Goal: Navigation & Orientation: Find specific page/section

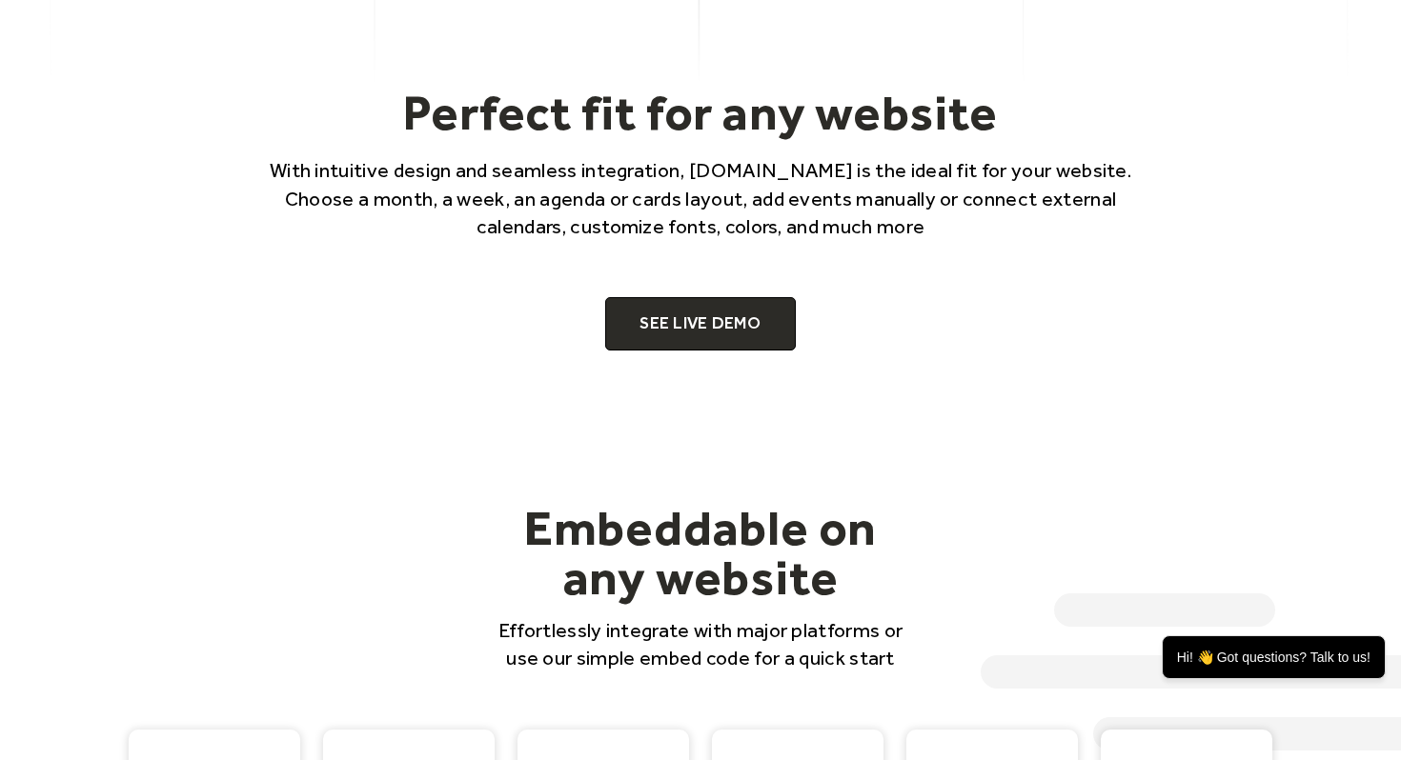
scroll to position [1245, 0]
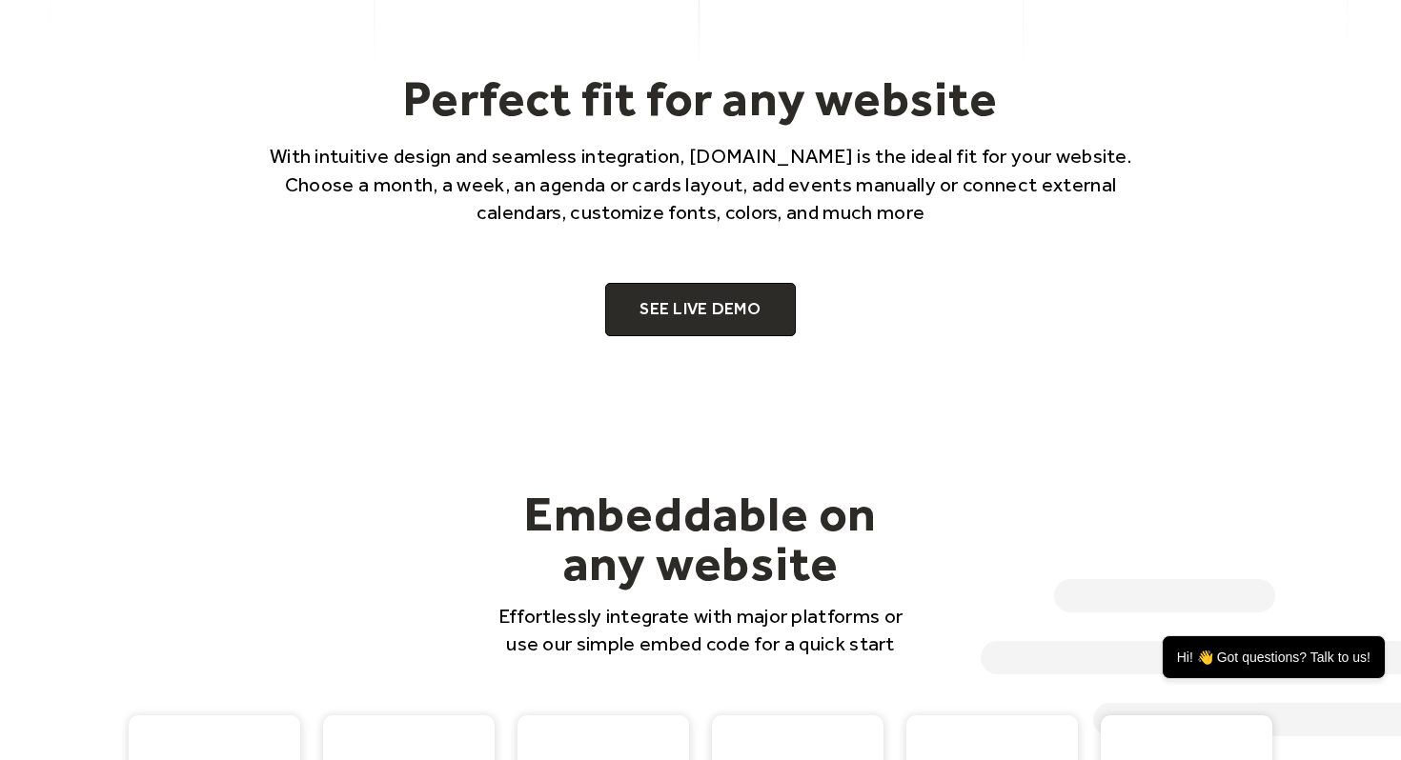
click at [694, 329] on link "SEE LIVE DEMO" at bounding box center [700, 309] width 191 height 53
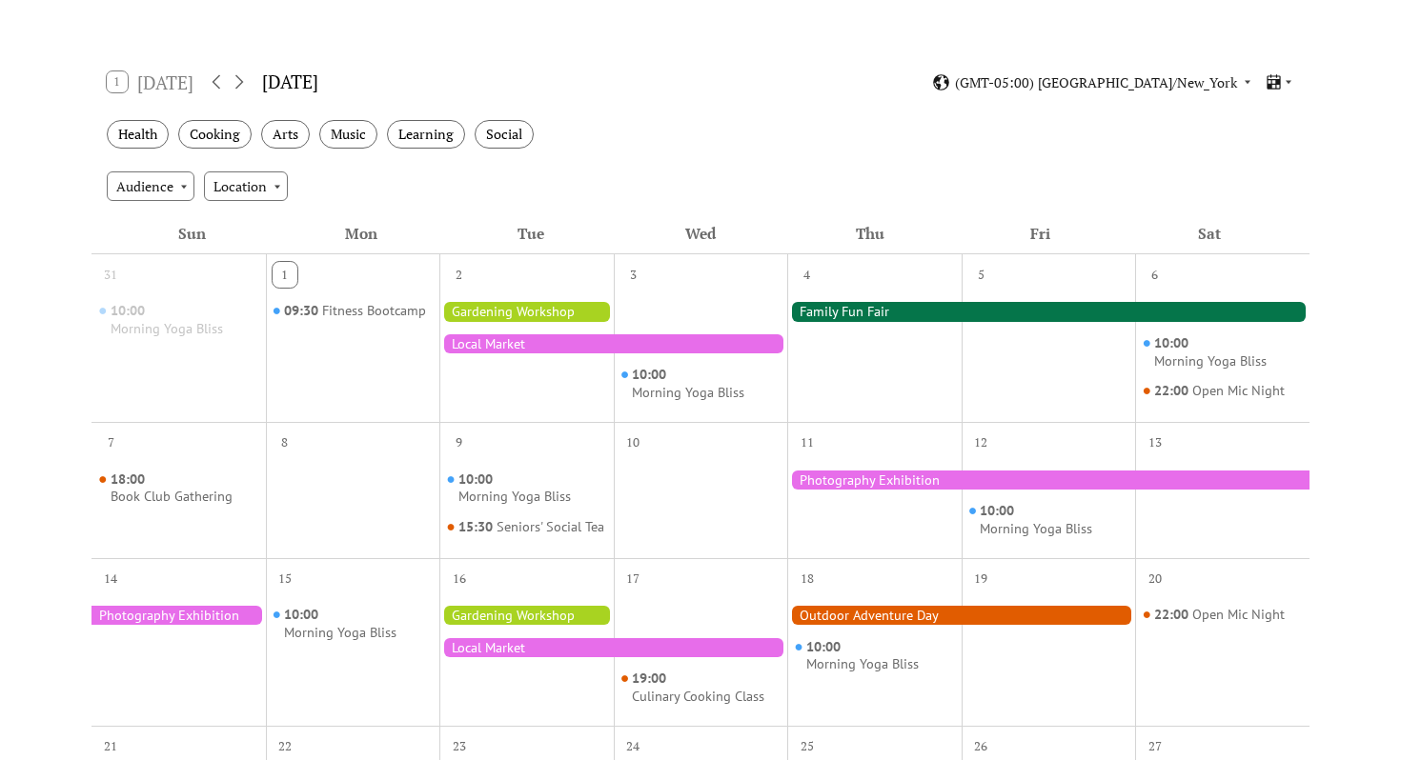
scroll to position [289, 0]
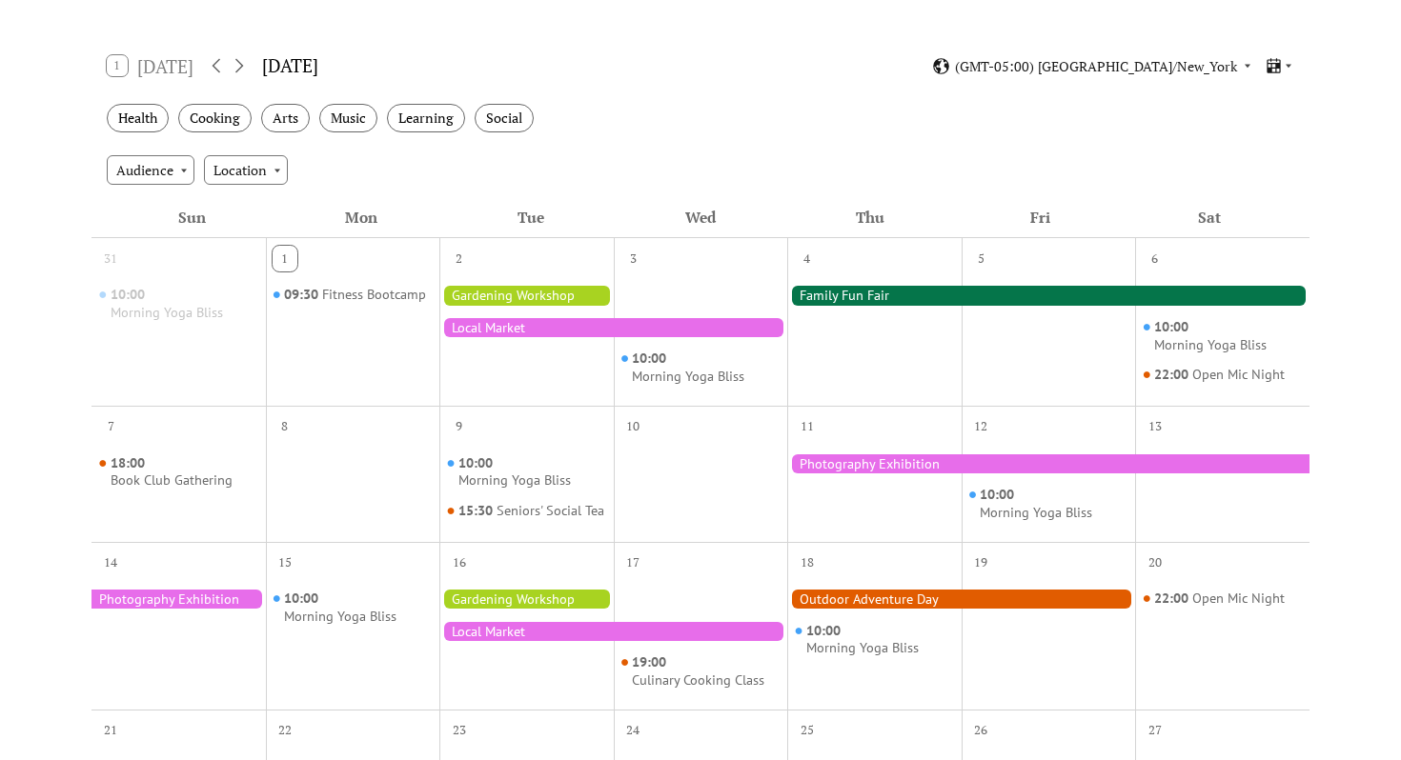
click at [521, 296] on div at bounding box center [526, 295] width 174 height 19
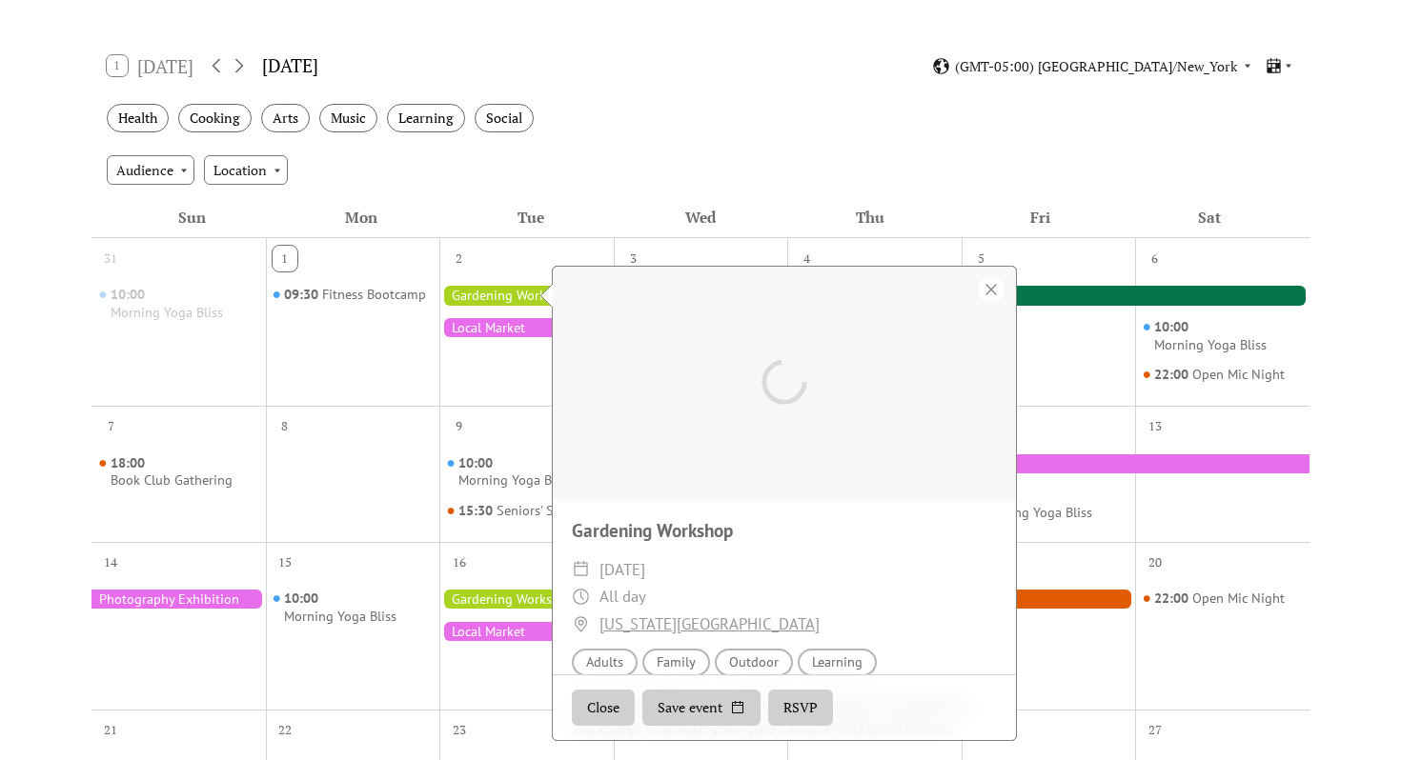
click at [509, 334] on div at bounding box center [613, 327] width 348 height 19
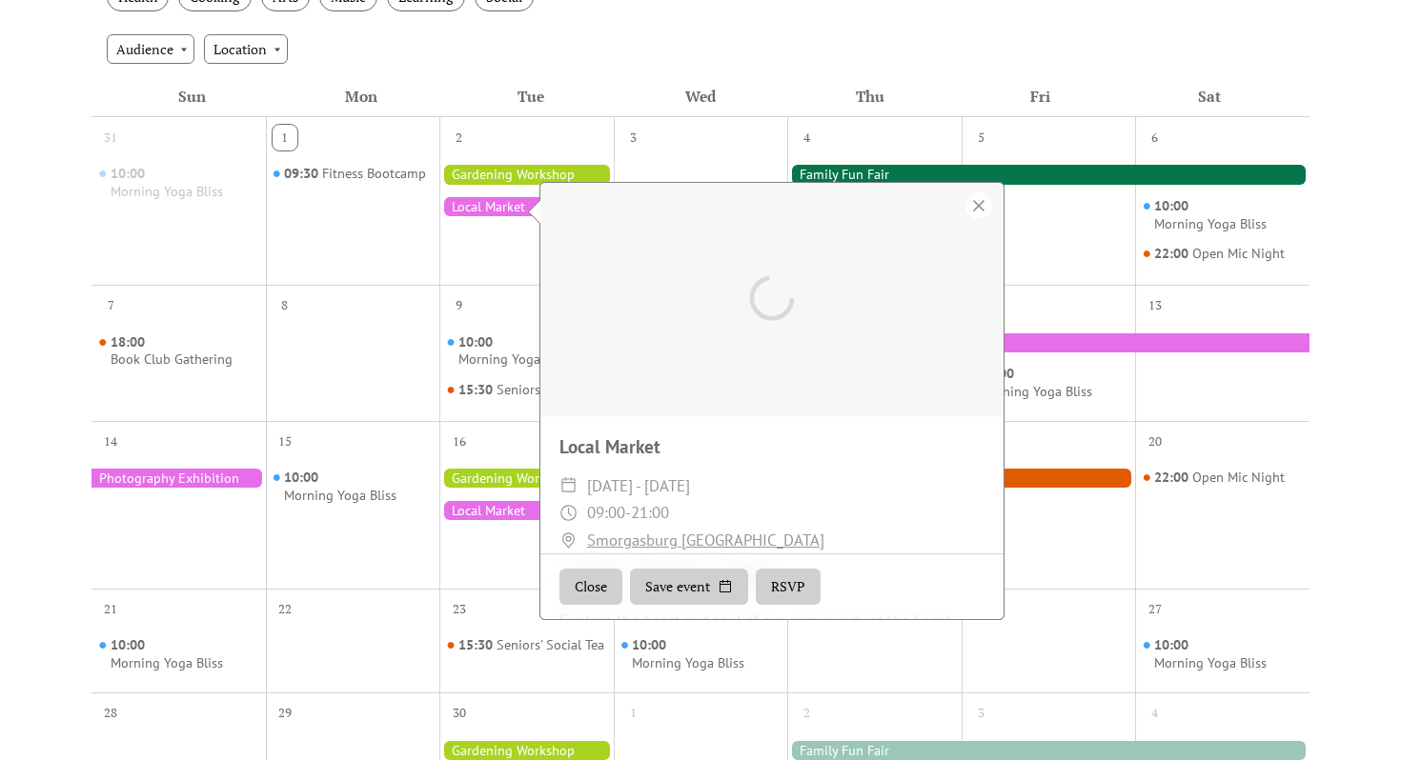
scroll to position [443, 0]
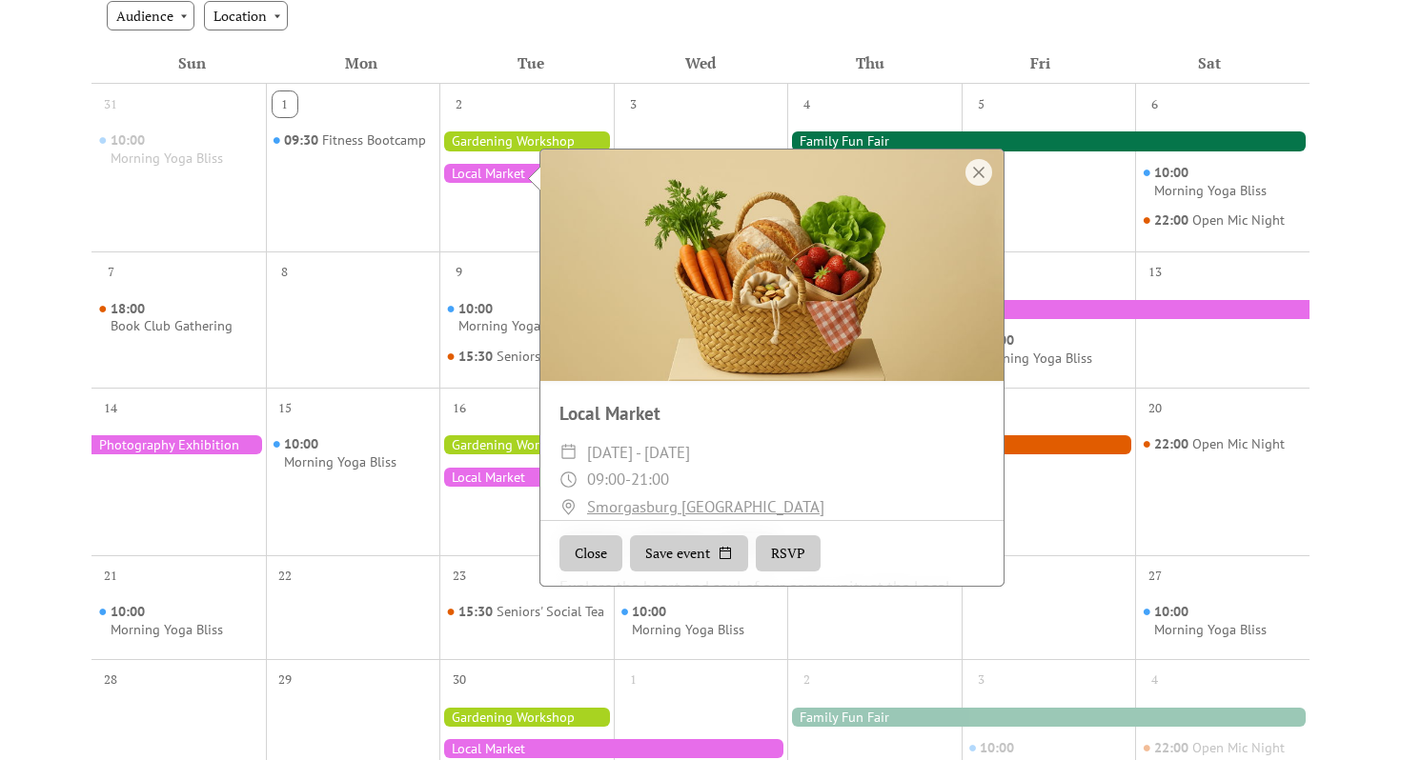
click at [488, 487] on div at bounding box center [613, 477] width 348 height 19
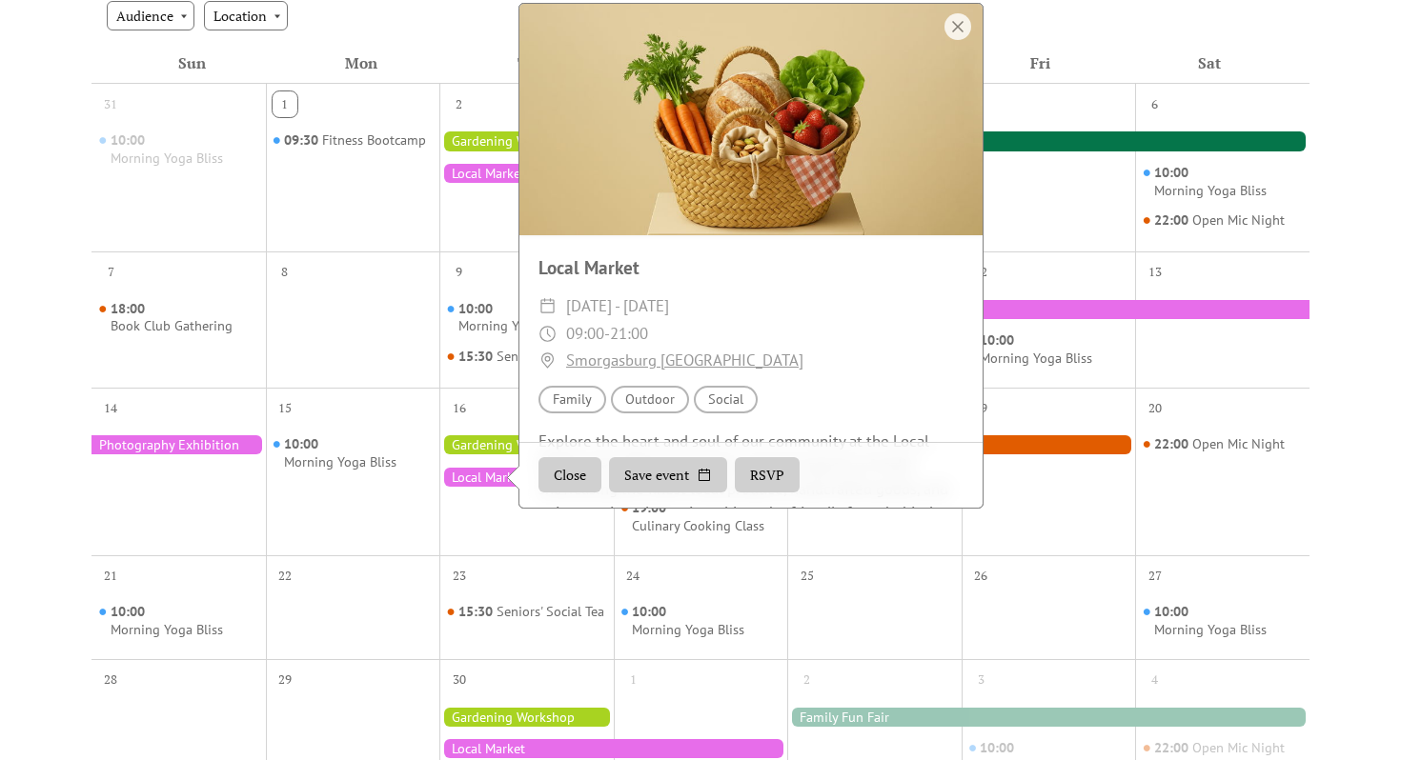
click at [775, 494] on button "RSVP" at bounding box center [767, 475] width 65 height 36
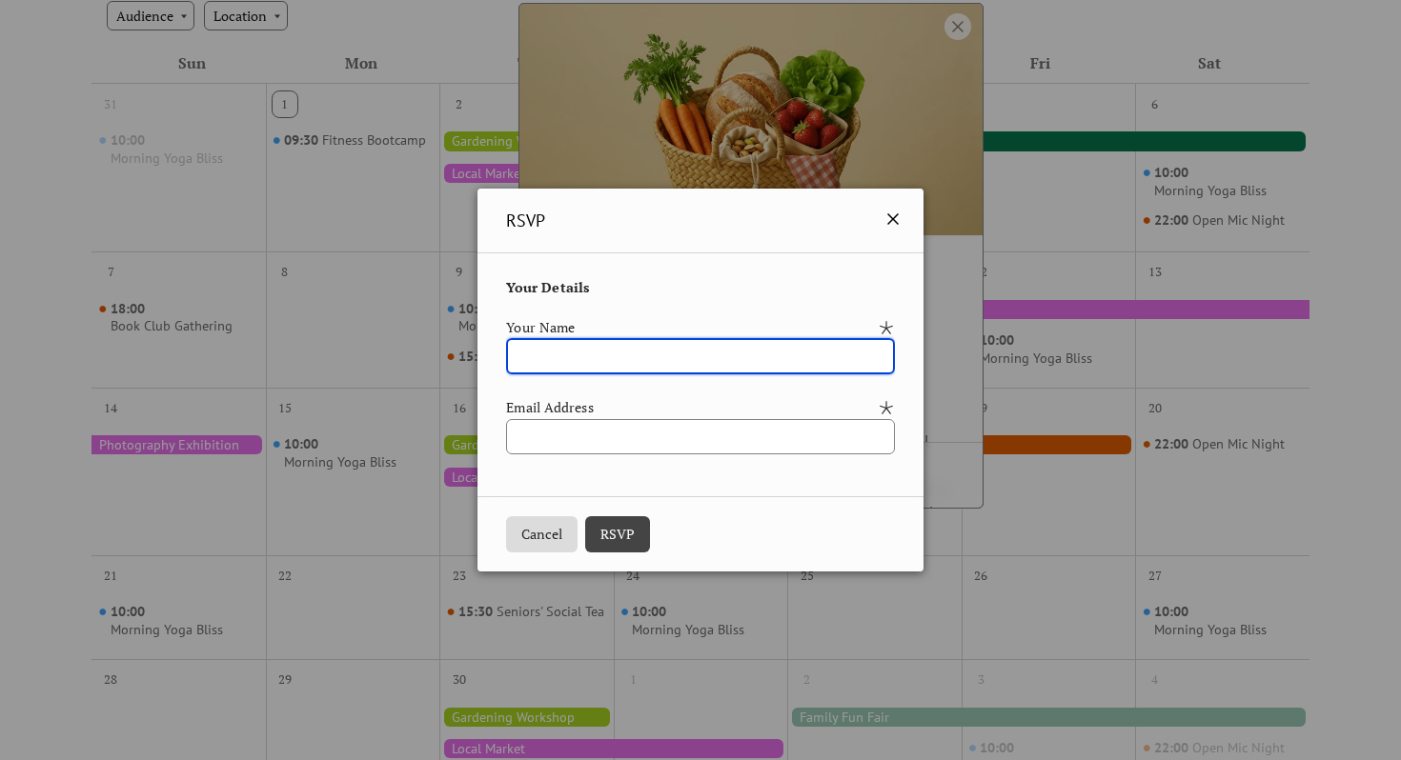
click at [904, 212] on icon at bounding box center [892, 219] width 23 height 23
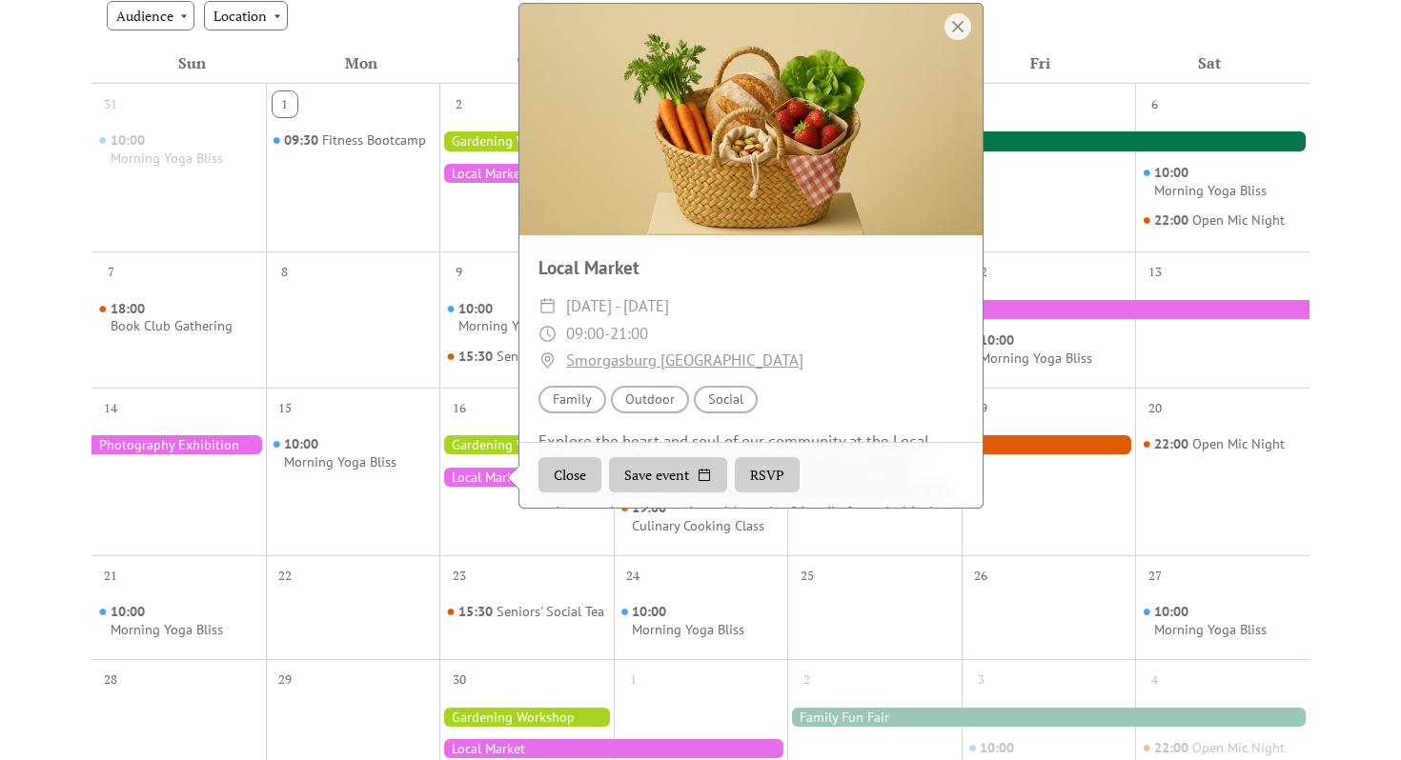
click at [664, 479] on button "Save event" at bounding box center [668, 475] width 118 height 36
click at [435, 302] on div at bounding box center [353, 334] width 174 height 91
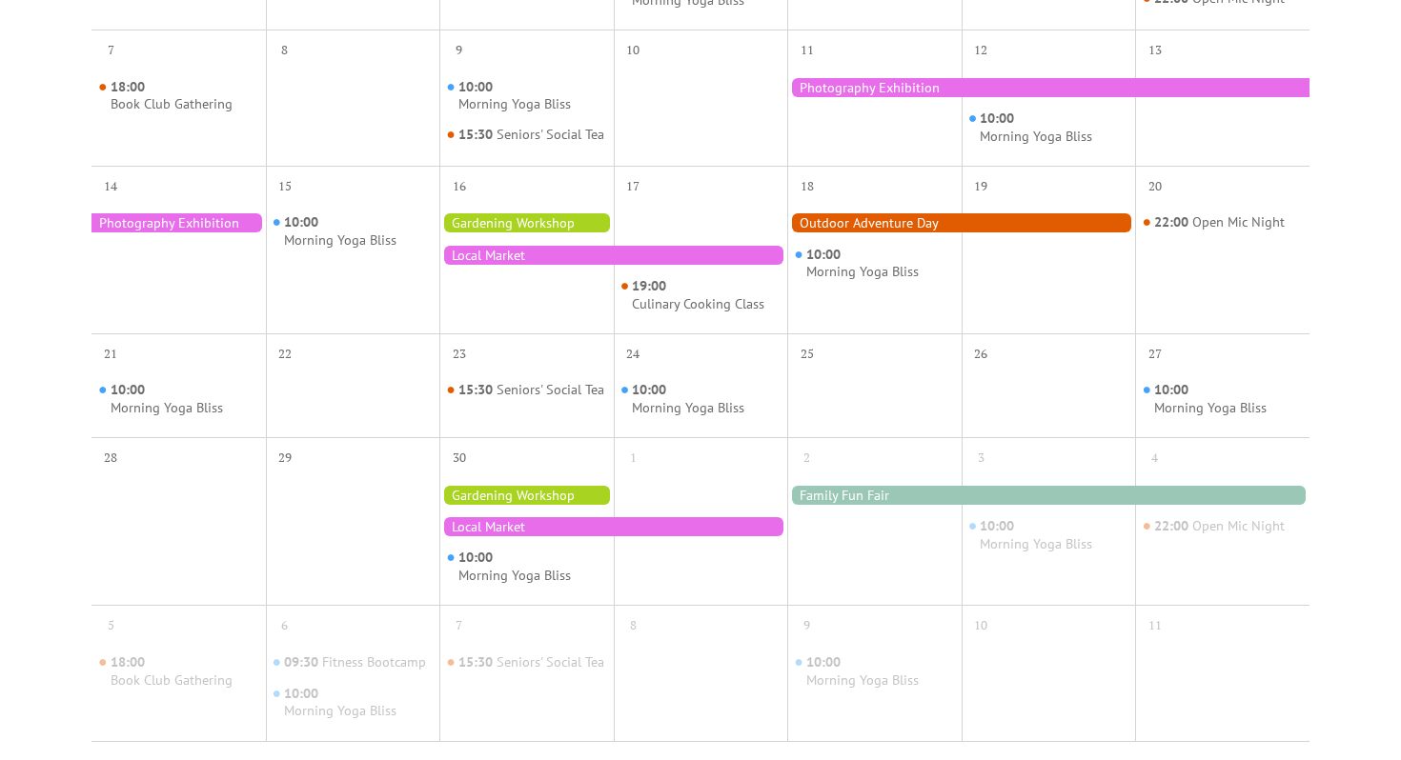
scroll to position [745, 0]
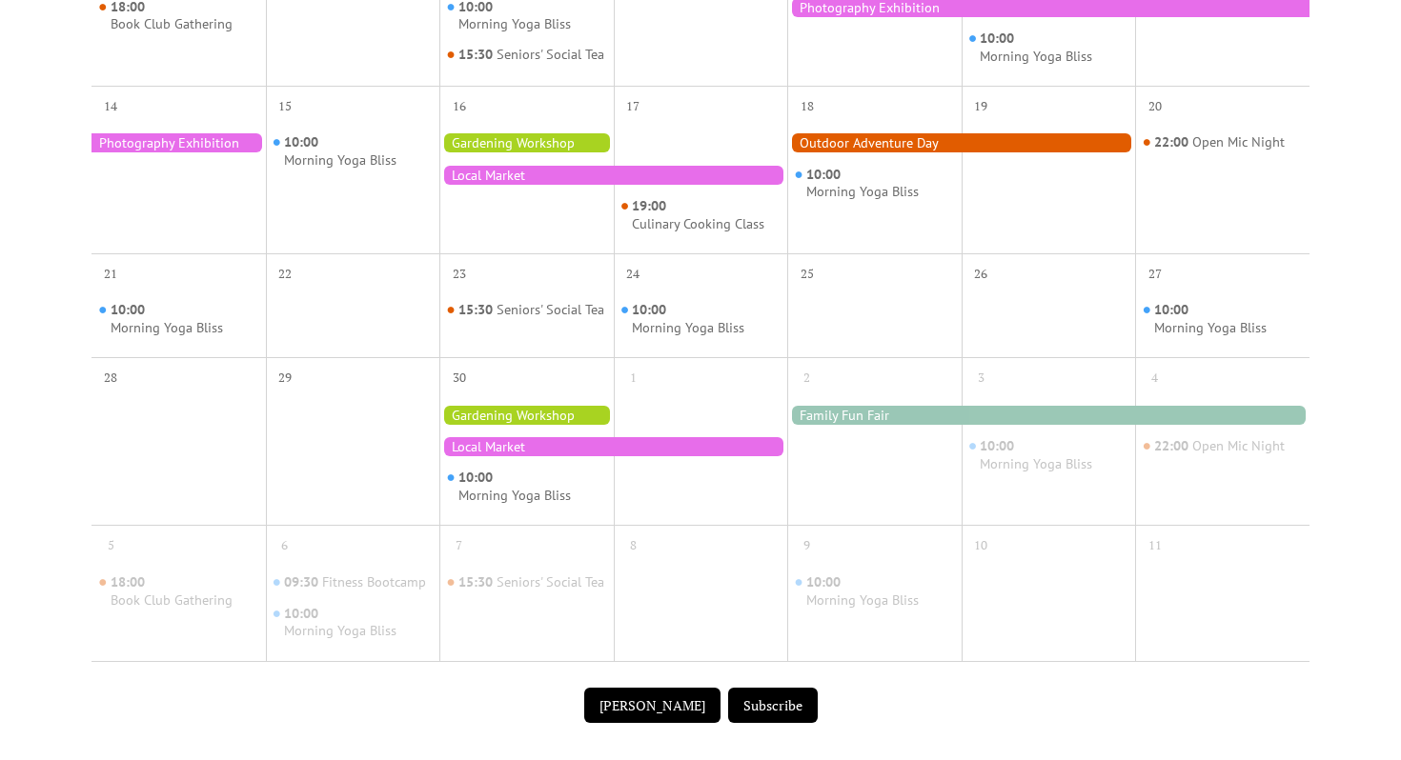
click at [543, 456] on div at bounding box center [613, 446] width 348 height 19
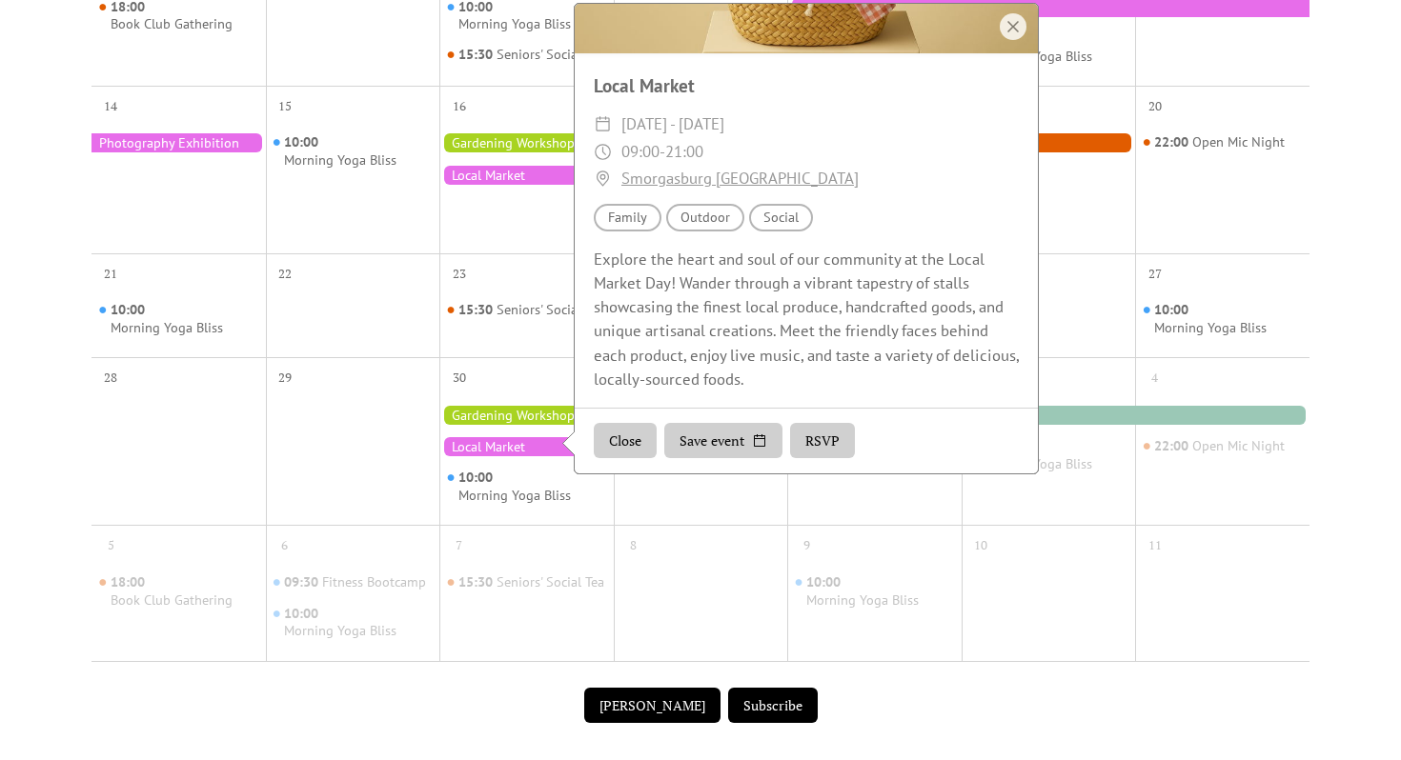
scroll to position [756, 0]
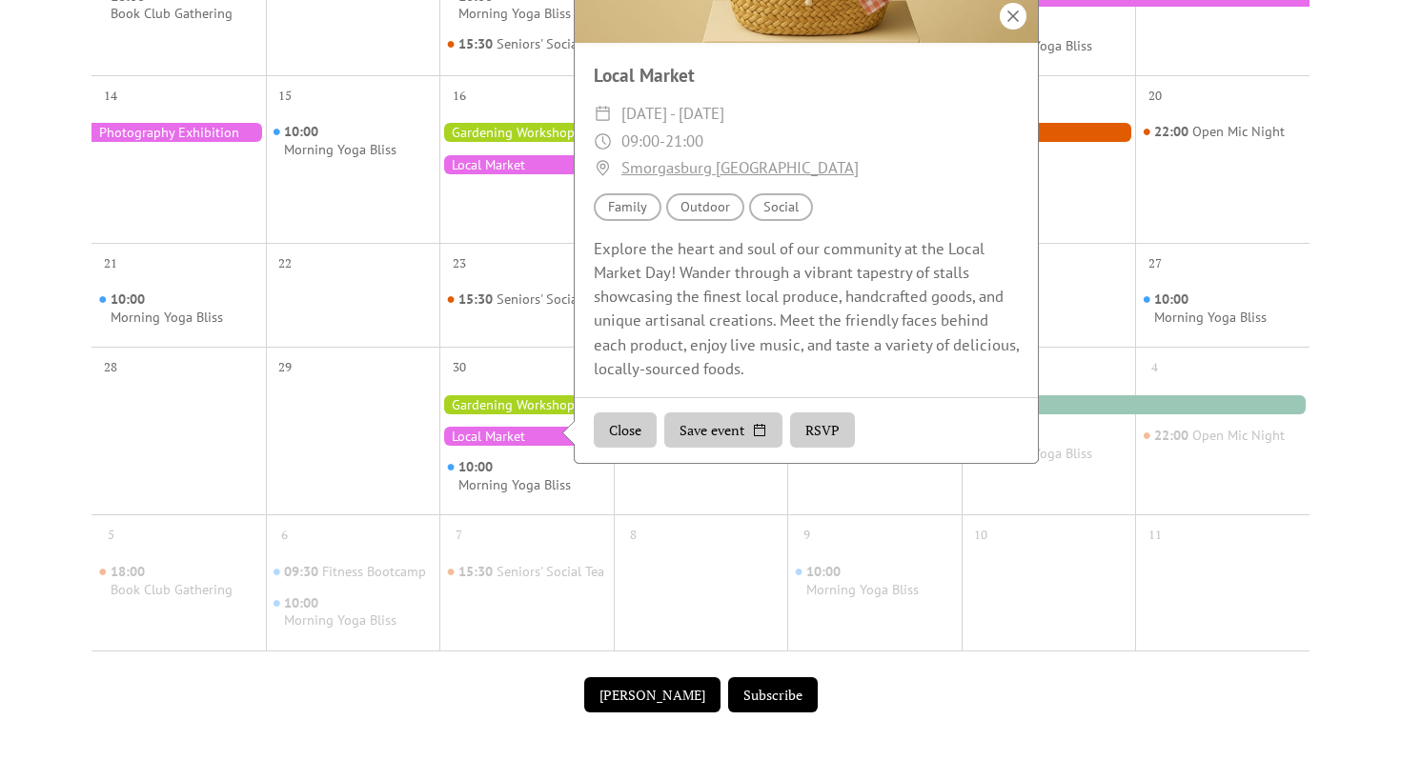
click at [1020, 30] on div at bounding box center [1013, 16] width 27 height 27
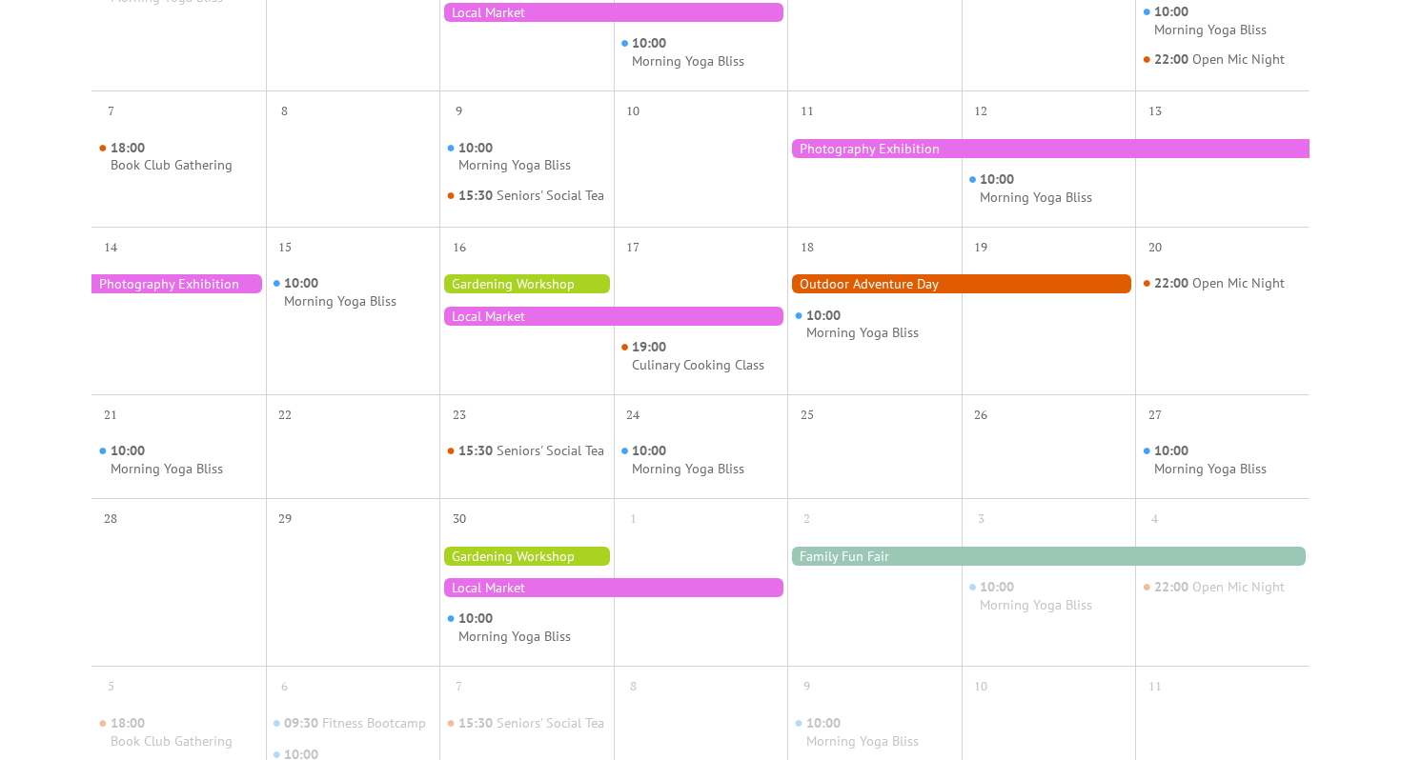
scroll to position [583, 0]
